Goal: Task Accomplishment & Management: Use online tool/utility

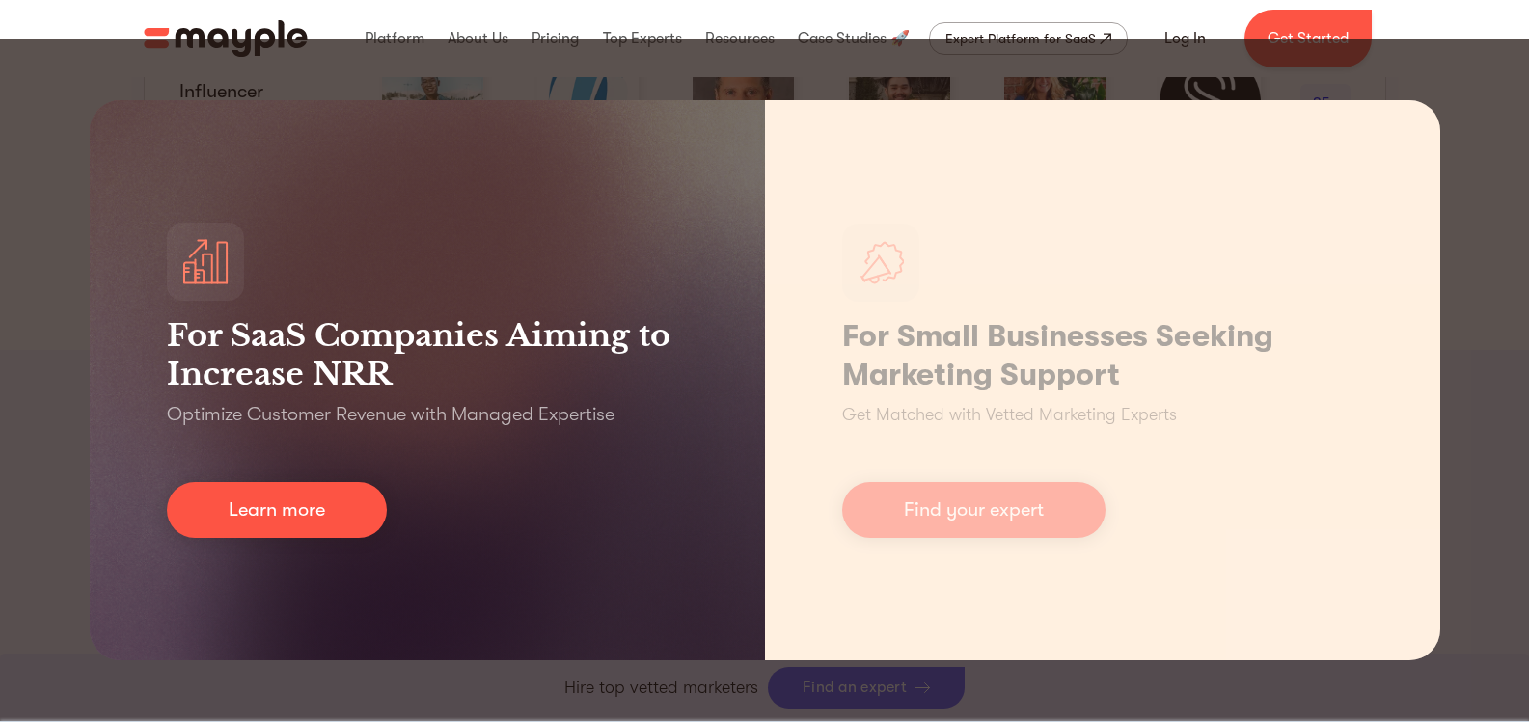
scroll to position [2604, 0]
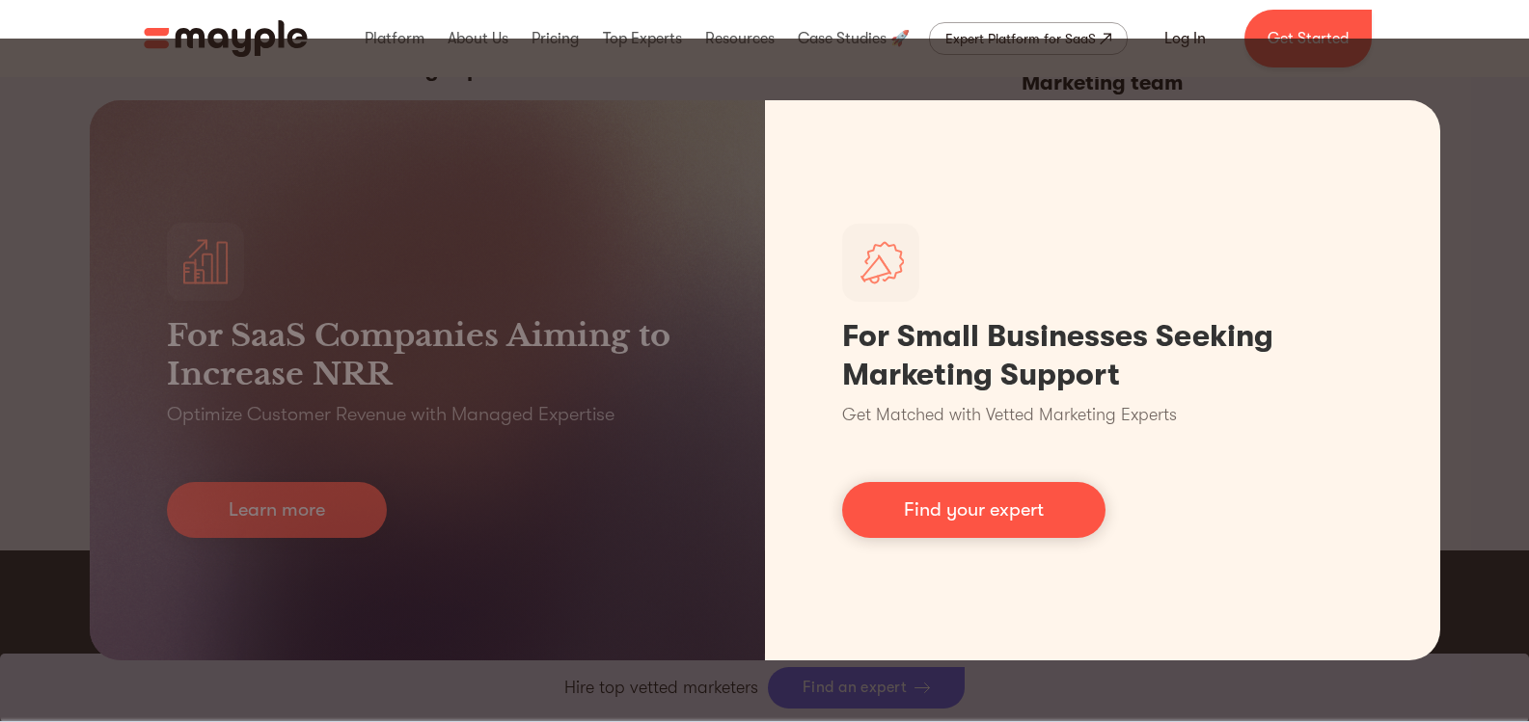
click at [1478, 57] on div "For SaaS Companies Aiming to Increase NRR Optimize Customer Revenue with Manage…" at bounding box center [764, 381] width 1529 height 684
click at [760, 84] on div "For SaaS Companies Aiming to Increase NRR Optimize Customer Revenue with Manage…" at bounding box center [764, 381] width 1529 height 684
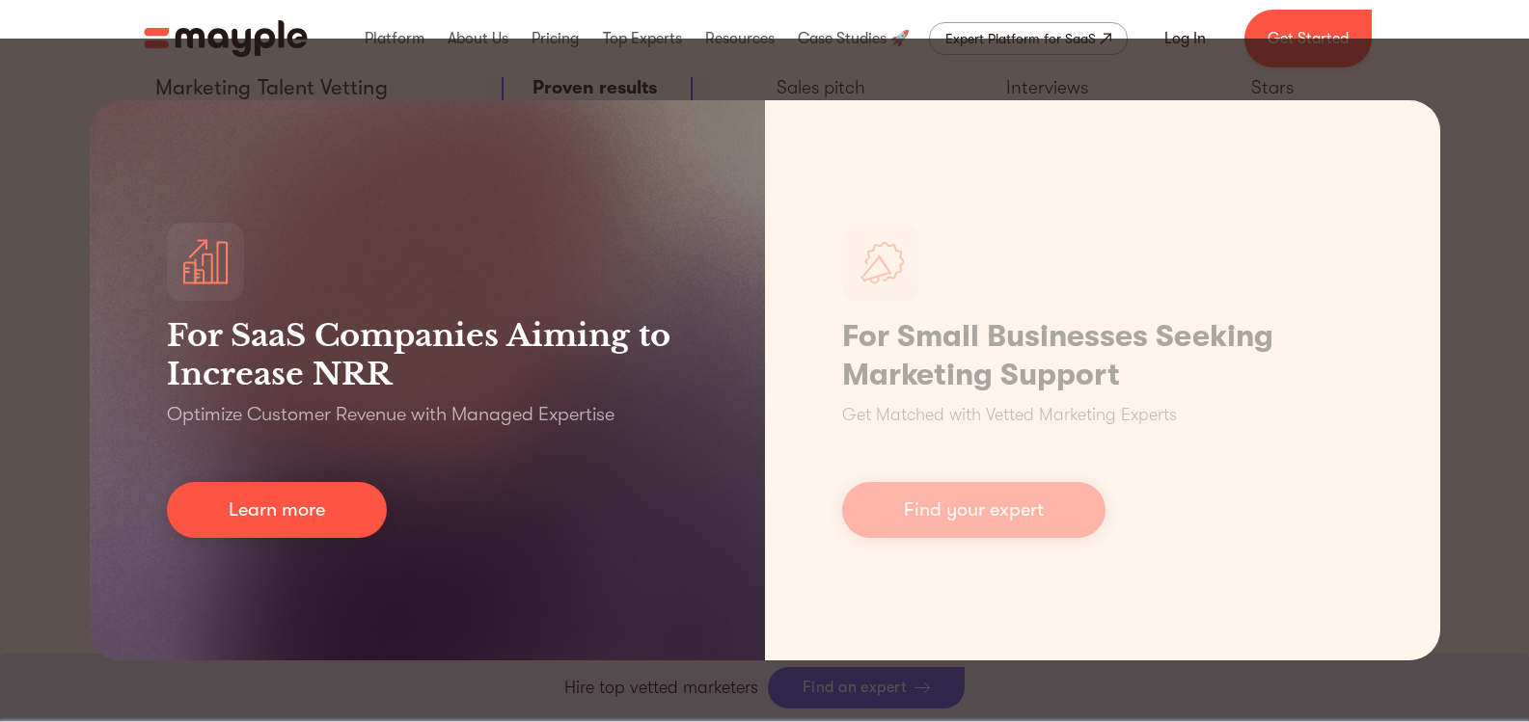
scroll to position [4630, 0]
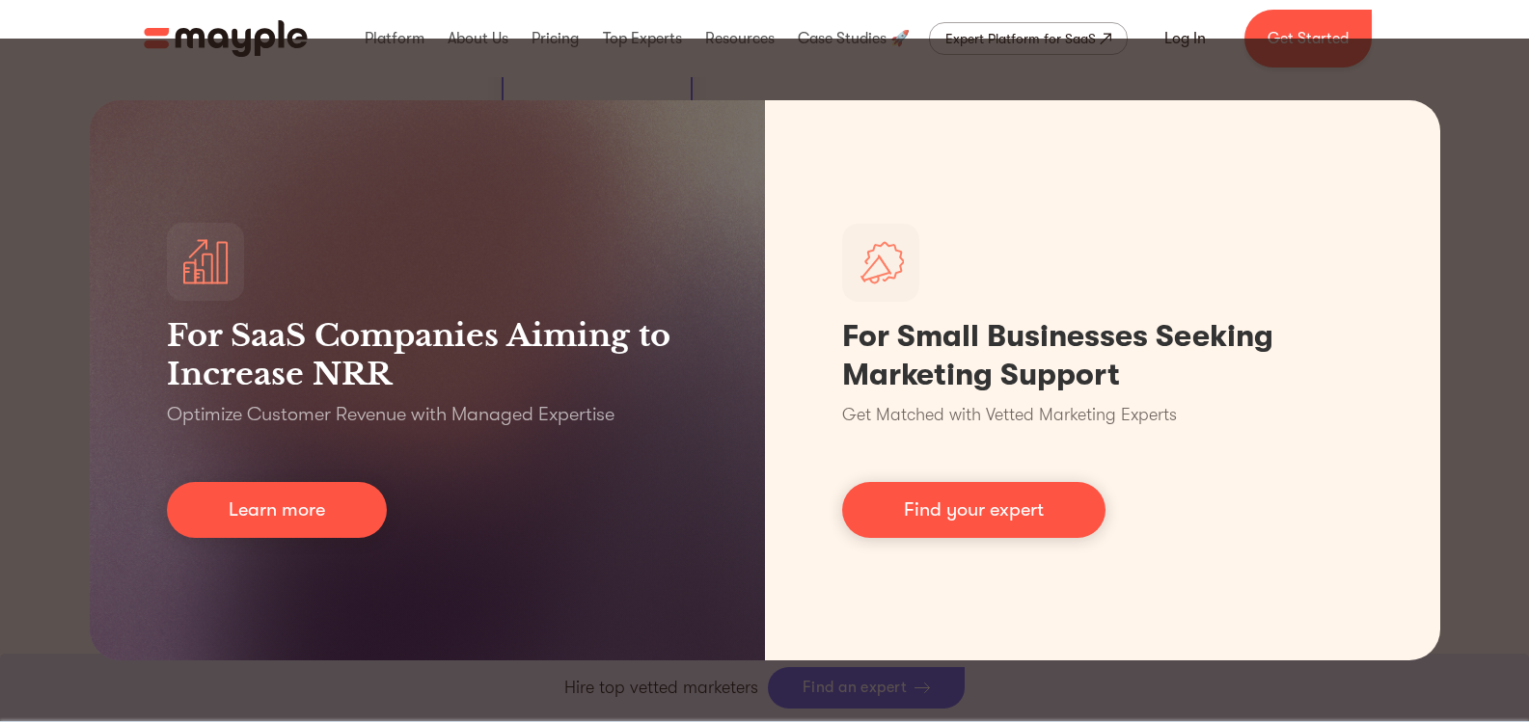
drag, startPoint x: 707, startPoint y: 709, endPoint x: 579, endPoint y: 477, distance: 264.7
click at [706, 709] on div "For SaaS Companies Aiming to Increase NRR Optimize Customer Revenue with Manage…" at bounding box center [764, 381] width 1529 height 684
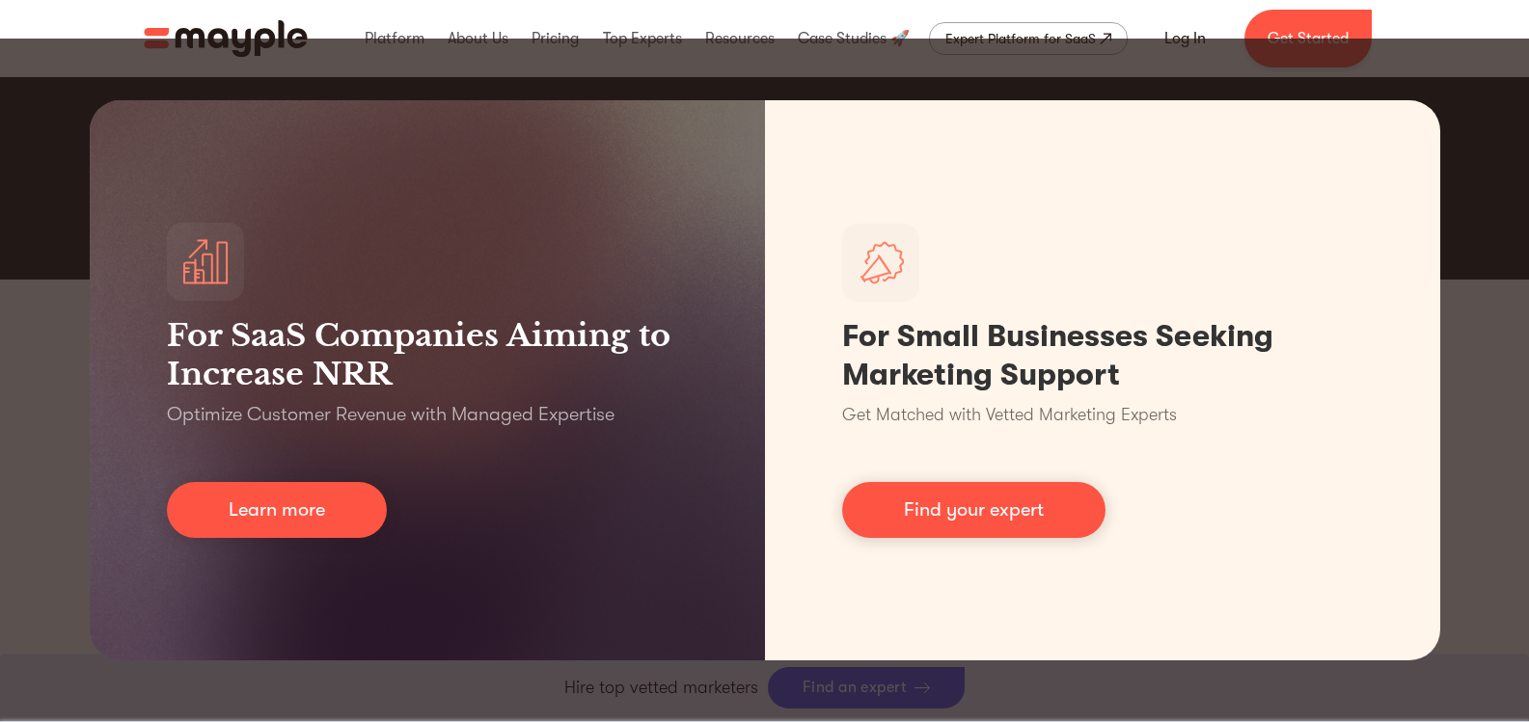
scroll to position [3762, 0]
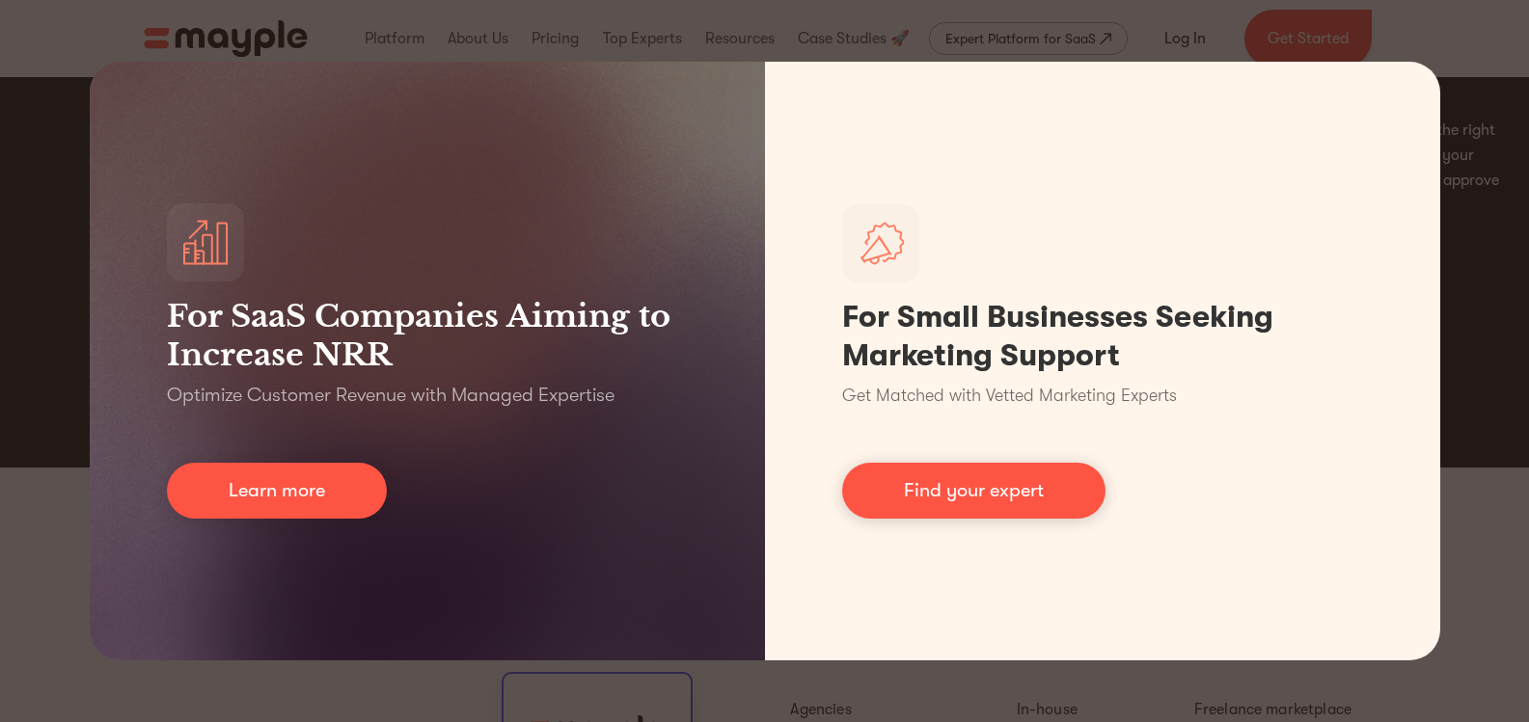
scroll to position [3870, 0]
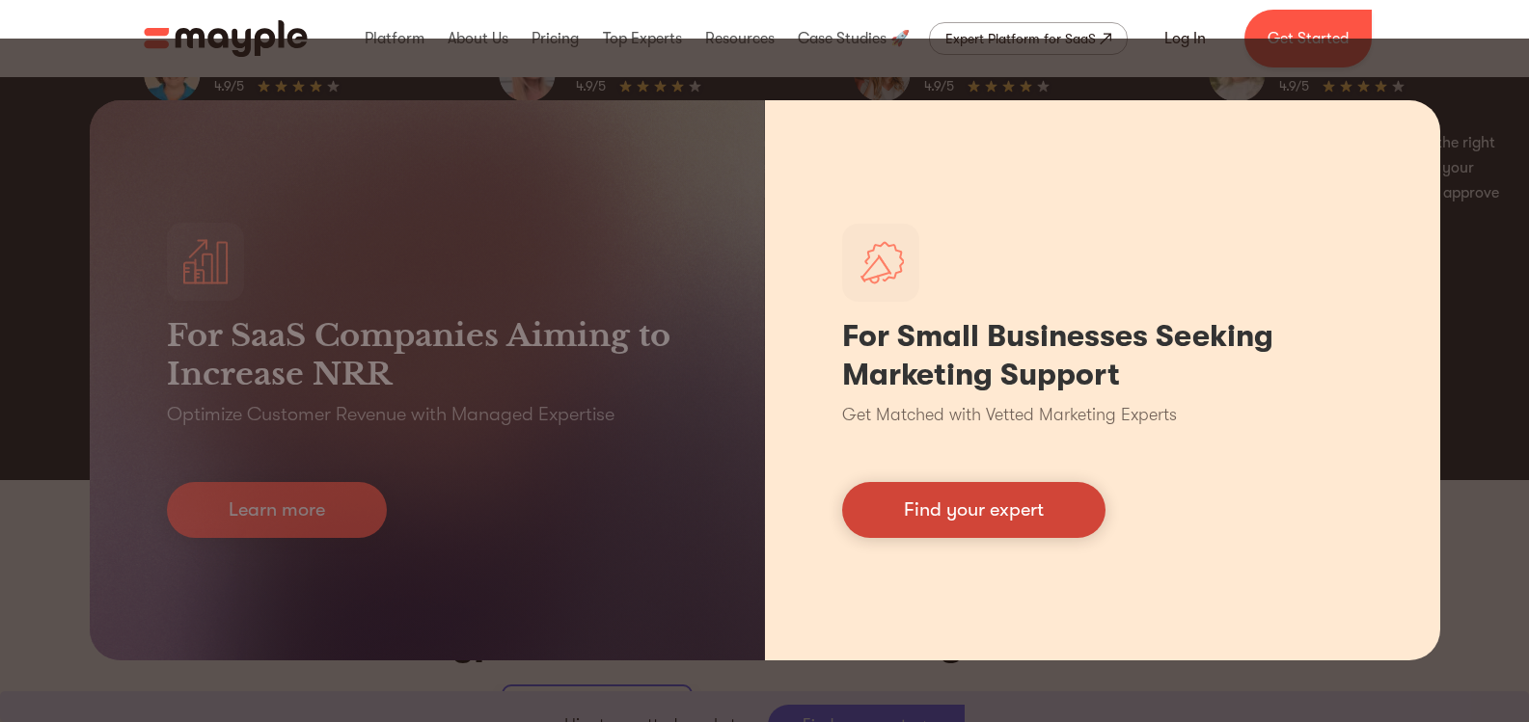
click at [1064, 517] on link "Find your expert" at bounding box center [973, 510] width 263 height 56
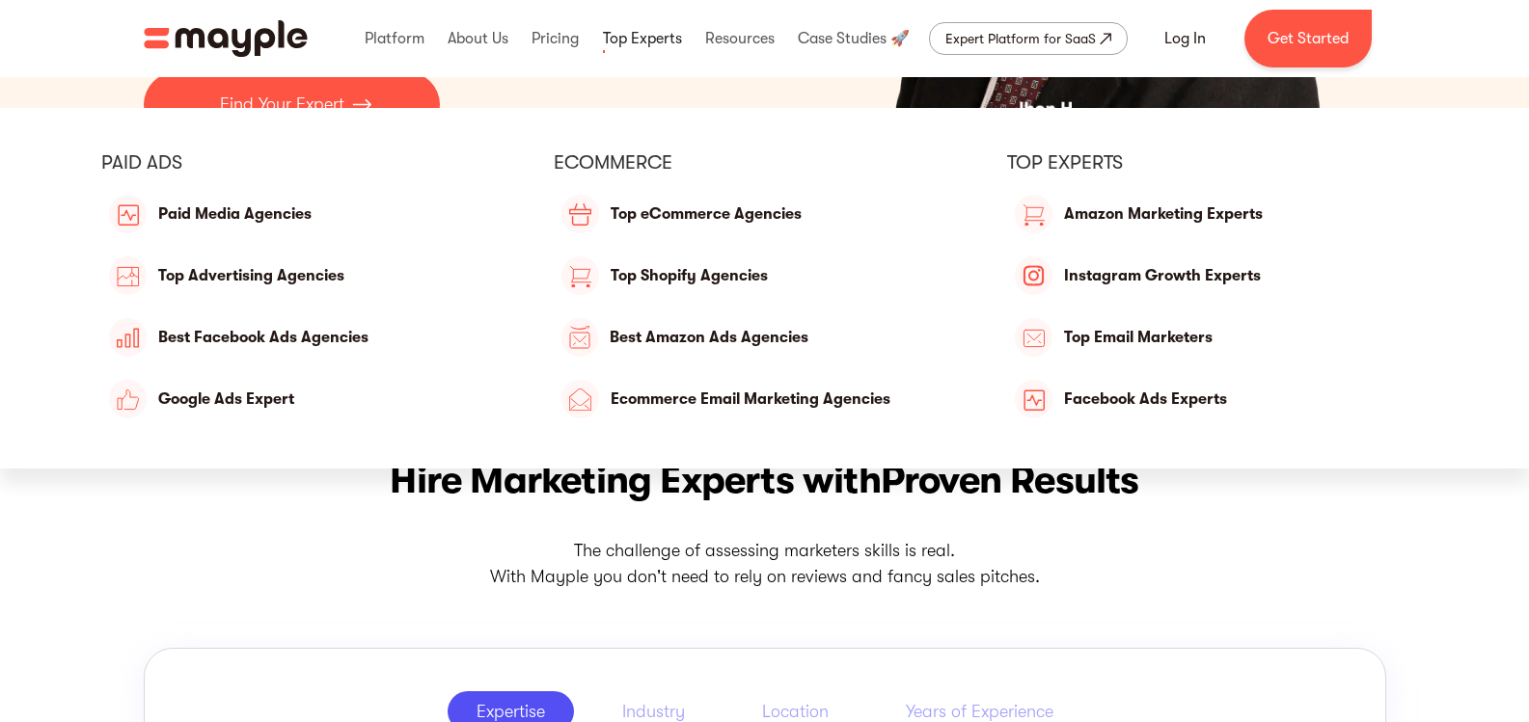
scroll to position [0, 0]
